Goal: Task Accomplishment & Management: Complete application form

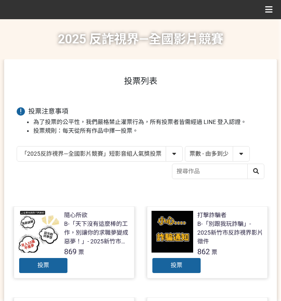
select select "vote"
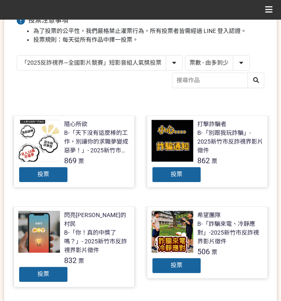
scroll to position [95, 0]
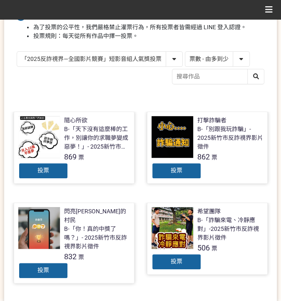
click at [170, 164] on div "投票" at bounding box center [177, 170] width 50 height 17
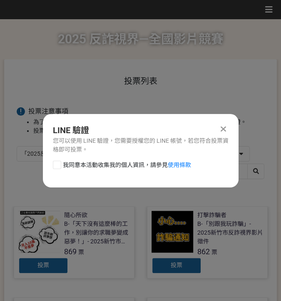
scroll to position [0, 0]
click at [114, 166] on span "我同意本活動收集我的個人資訊，請參見 使用條款" at bounding box center [127, 164] width 128 height 9
click at [59, 166] on input "我同意本活動收集我的個人資訊，請參見 使用條款" at bounding box center [55, 164] width 5 height 5
checkbox input "false"
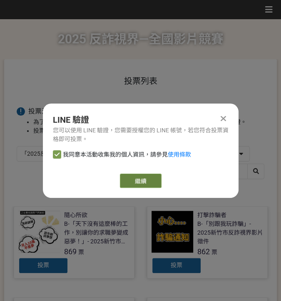
click at [160, 183] on link "繼續" at bounding box center [141, 180] width 42 height 14
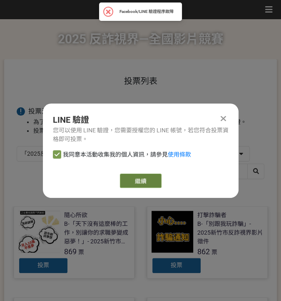
click at [143, 183] on link "繼續" at bounding box center [141, 180] width 42 height 14
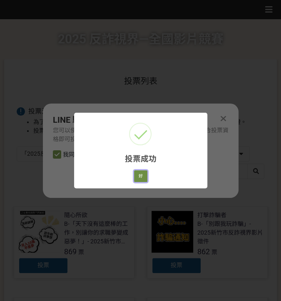
click at [143, 176] on button "好" at bounding box center [140, 176] width 13 height 12
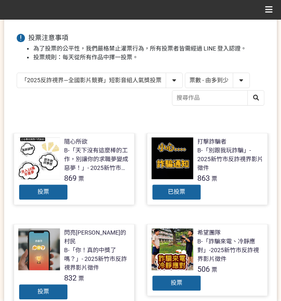
scroll to position [83, 0]
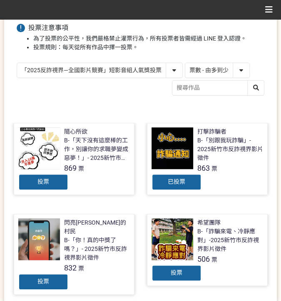
click at [95, 72] on select "「2025反詐視界—全國影片競賽」短影音組人氣獎投票 「2025反詐視界—全國影片競賽」短片組人氣獎投票" at bounding box center [99, 70] width 165 height 15
select select "13146"
click at [17, 63] on select "「2025反詐視界—全國影片競賽」短影音組人氣獎投票 「2025反詐視界—全國影片競賽」短片組人氣獎投票" at bounding box center [99, 70] width 165 height 15
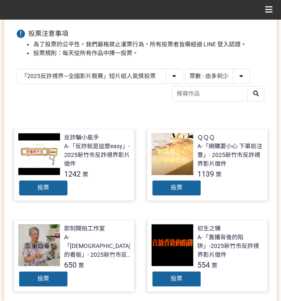
scroll to position [83, 0]
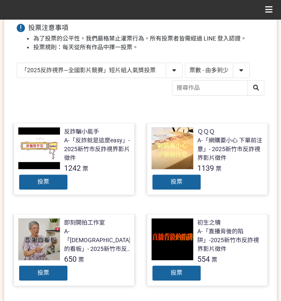
click at [51, 181] on div "投票" at bounding box center [43, 181] width 50 height 17
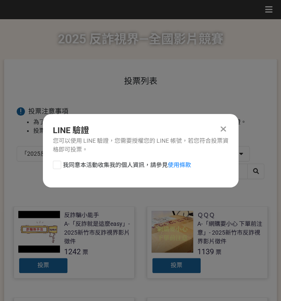
scroll to position [0, 0]
click at [74, 168] on span "我同意本活動收集我的個人資訊，請參見 使用條款" at bounding box center [127, 164] width 128 height 9
click at [59, 167] on input "我同意本活動收集我的個人資訊，請參見 使用條款" at bounding box center [55, 164] width 5 height 5
checkbox input "false"
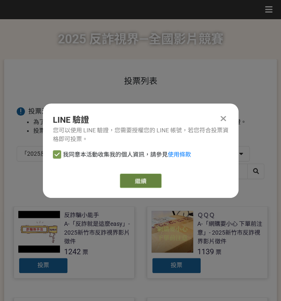
click at [135, 174] on link "繼續" at bounding box center [141, 180] width 42 height 14
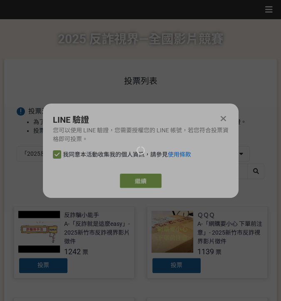
click at [147, 177] on div at bounding box center [140, 150] width 281 height 301
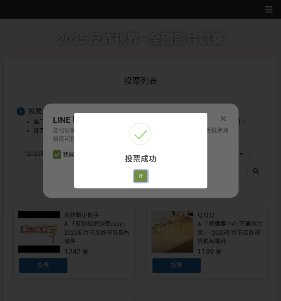
click at [139, 178] on button "好" at bounding box center [140, 176] width 13 height 12
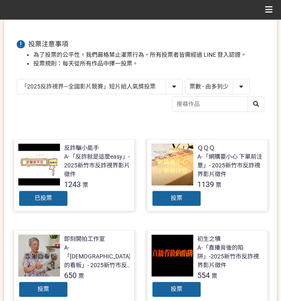
scroll to position [75, 0]
